Goal: Information Seeking & Learning: Check status

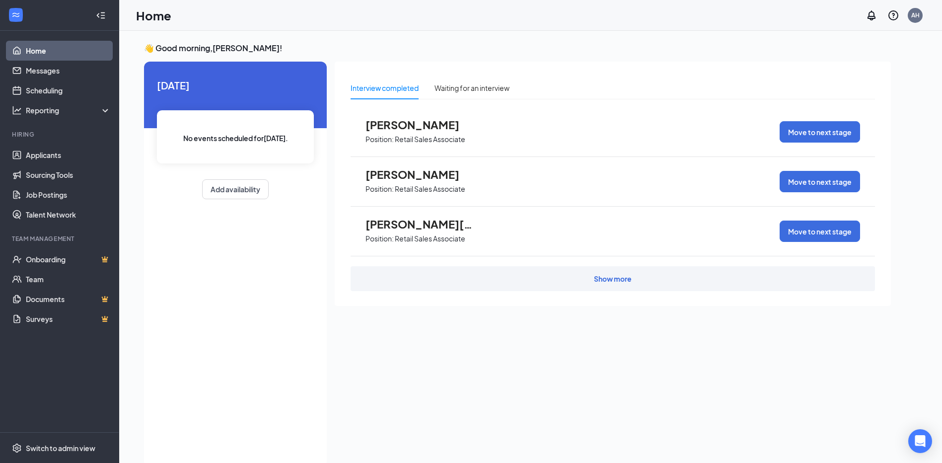
scroll to position [21, 0]
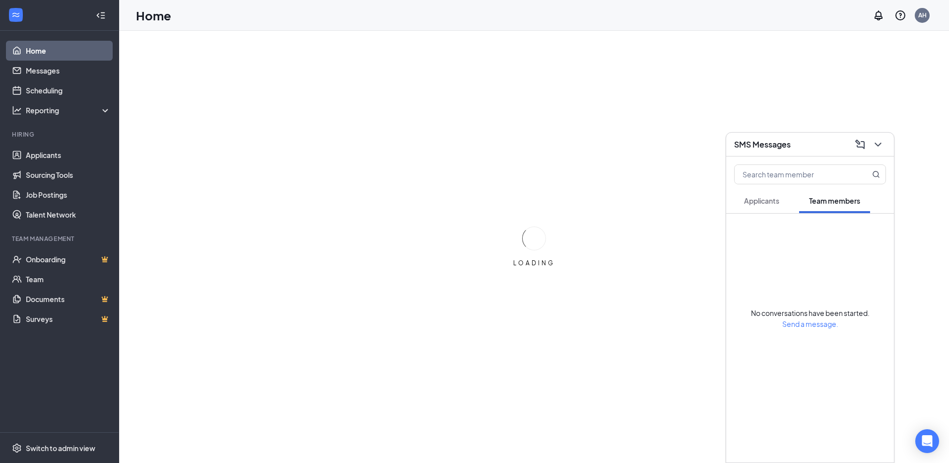
click at [758, 205] on button "Applicants" at bounding box center [761, 200] width 55 height 25
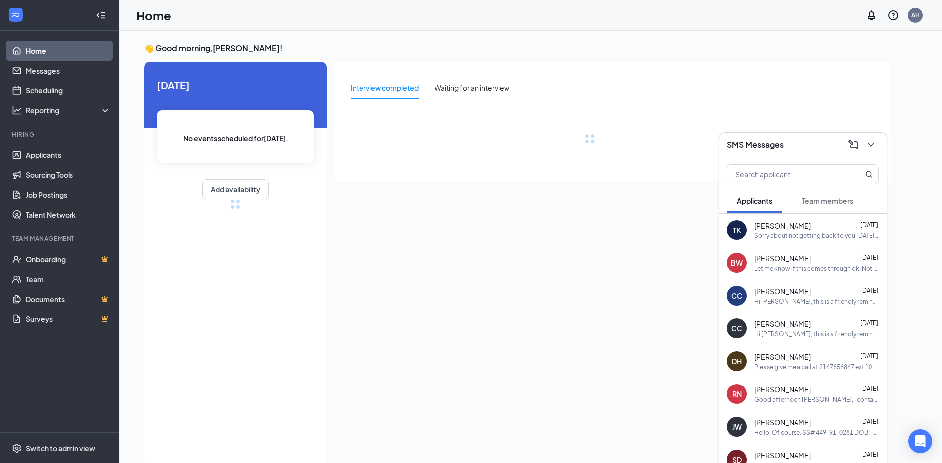
click at [787, 236] on div "Sorry about not getting back to you [DATE], [PERSON_NAME] was out of the office…" at bounding box center [816, 235] width 125 height 8
